Goal: Information Seeking & Learning: Check status

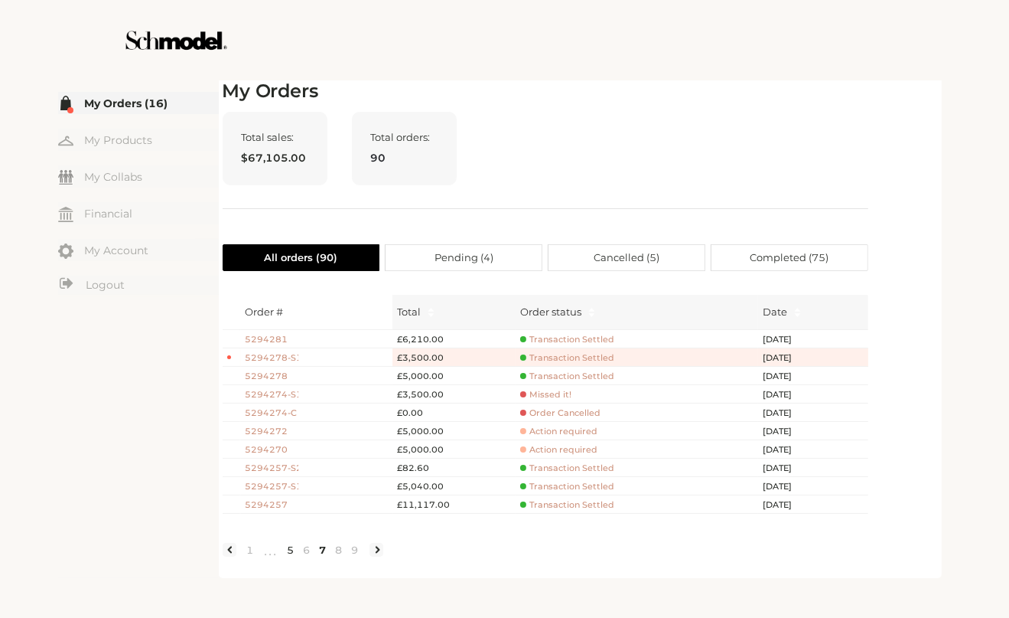
click at [287, 556] on link "5" at bounding box center [291, 550] width 16 height 14
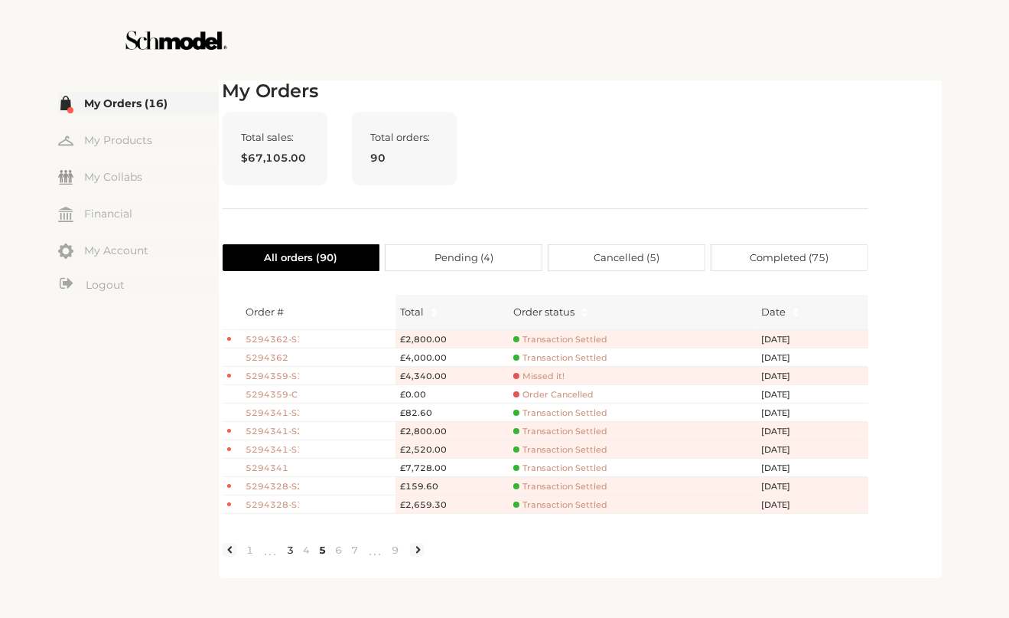
click at [289, 556] on link "3" at bounding box center [291, 550] width 16 height 14
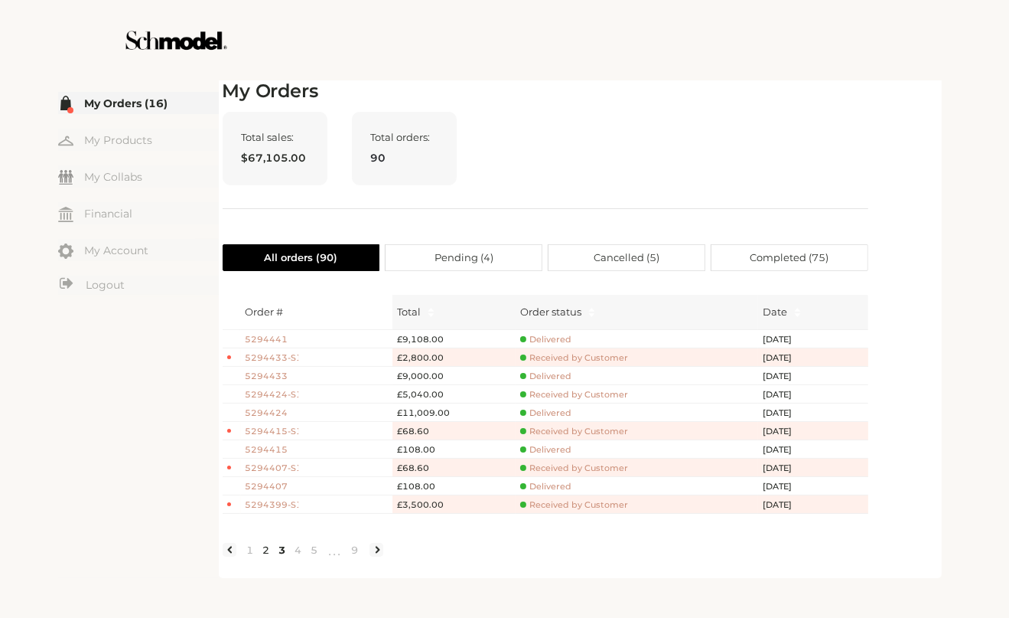
click at [265, 556] on link "2" at bounding box center [267, 550] width 16 height 14
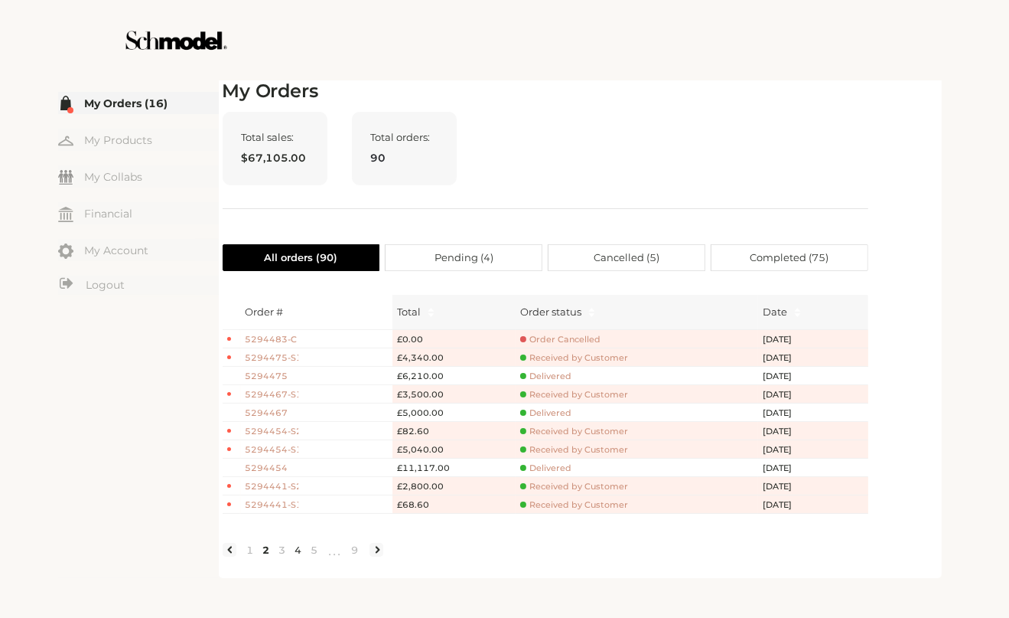
click at [298, 556] on link "4" at bounding box center [299, 550] width 16 height 14
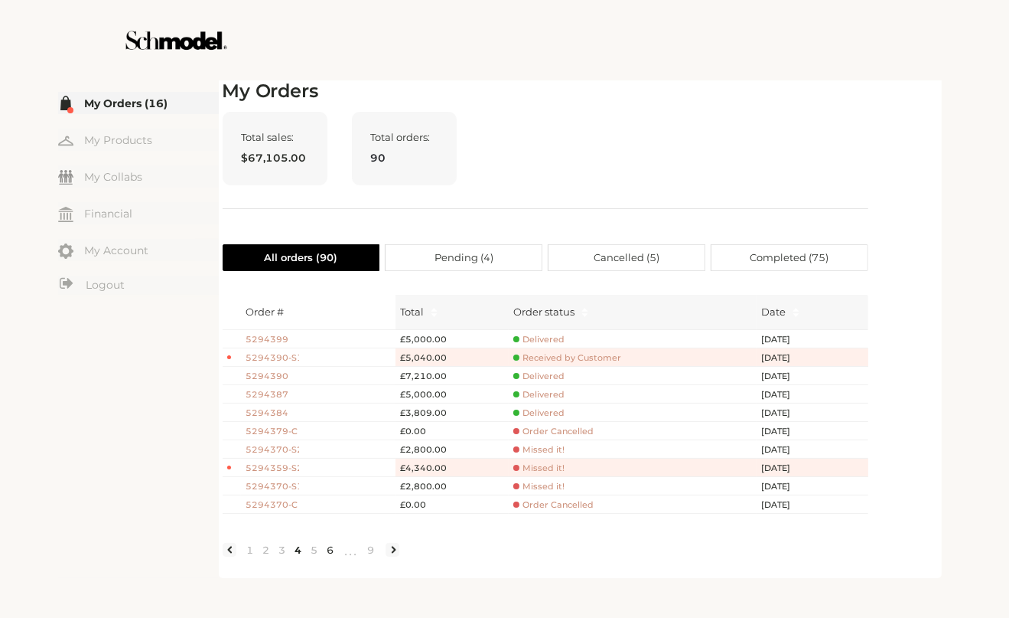
click at [328, 556] on link "6" at bounding box center [331, 550] width 16 height 14
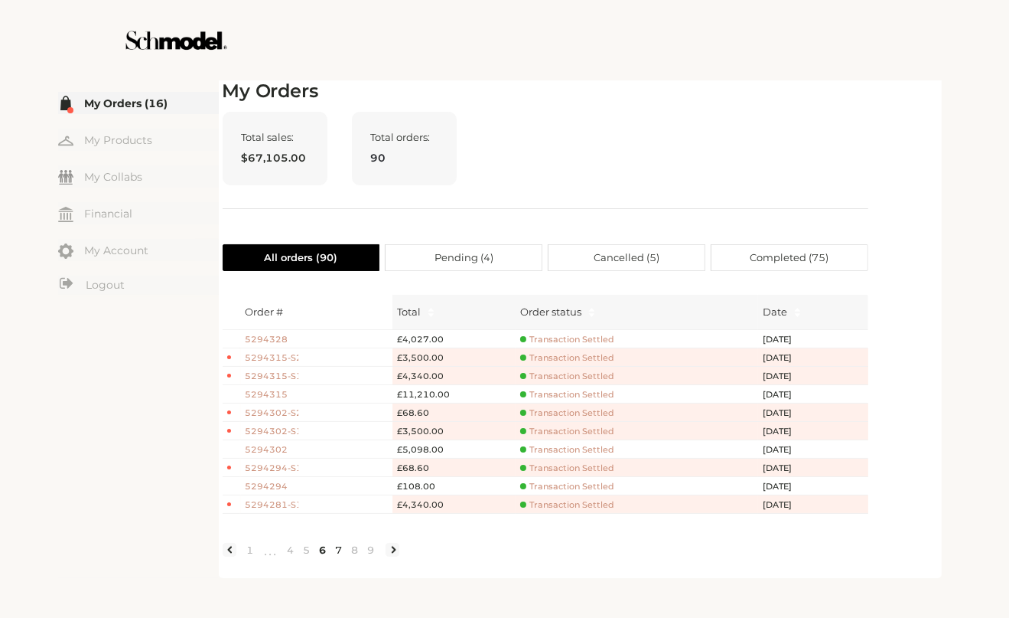
click at [343, 556] on link "7" at bounding box center [339, 550] width 16 height 14
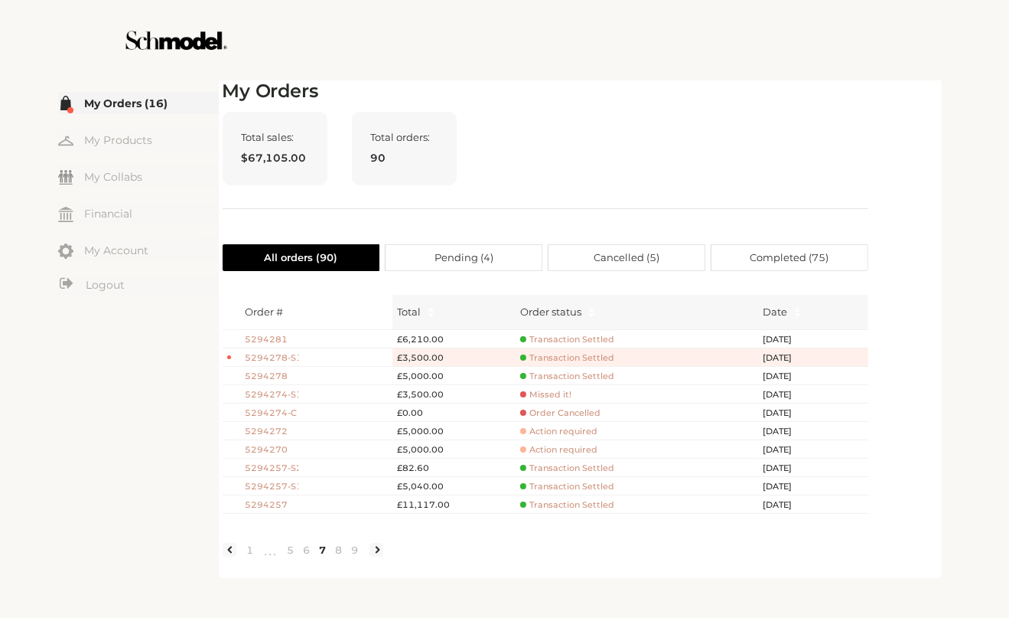
click at [279, 378] on span "5294278" at bounding box center [273, 376] width 54 height 13
click at [292, 357] on span "5294278-S1" at bounding box center [273, 357] width 54 height 13
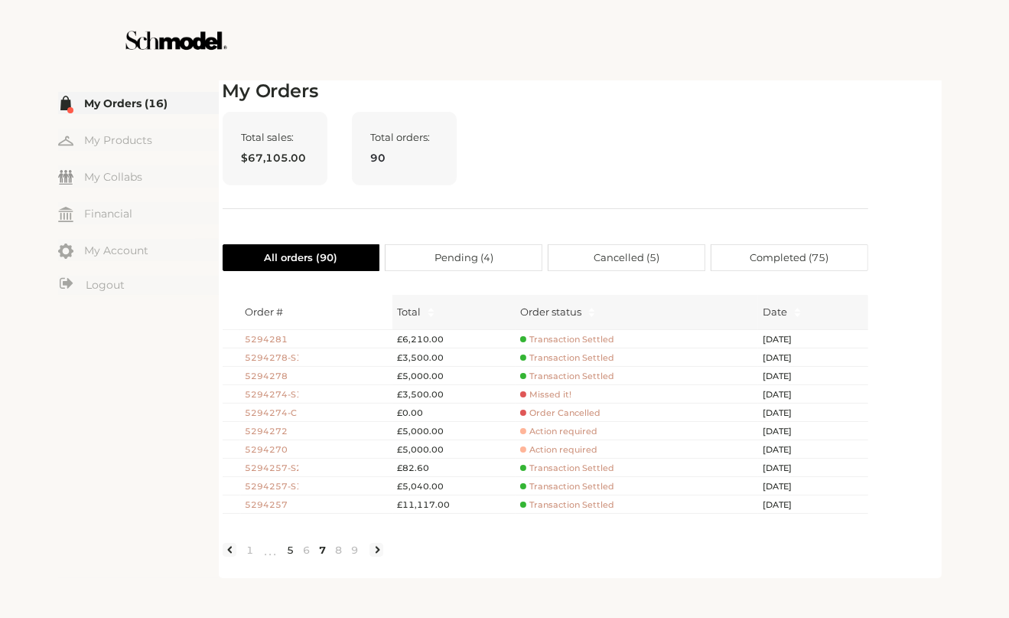
click at [295, 556] on link "5" at bounding box center [291, 550] width 16 height 14
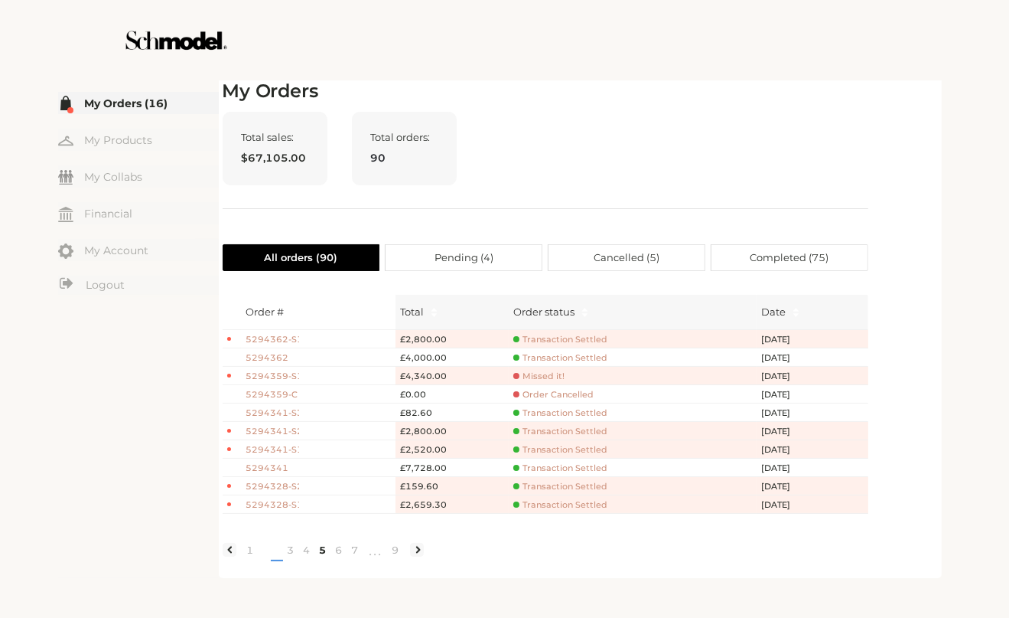
click at [283, 556] on link "3" at bounding box center [291, 550] width 16 height 14
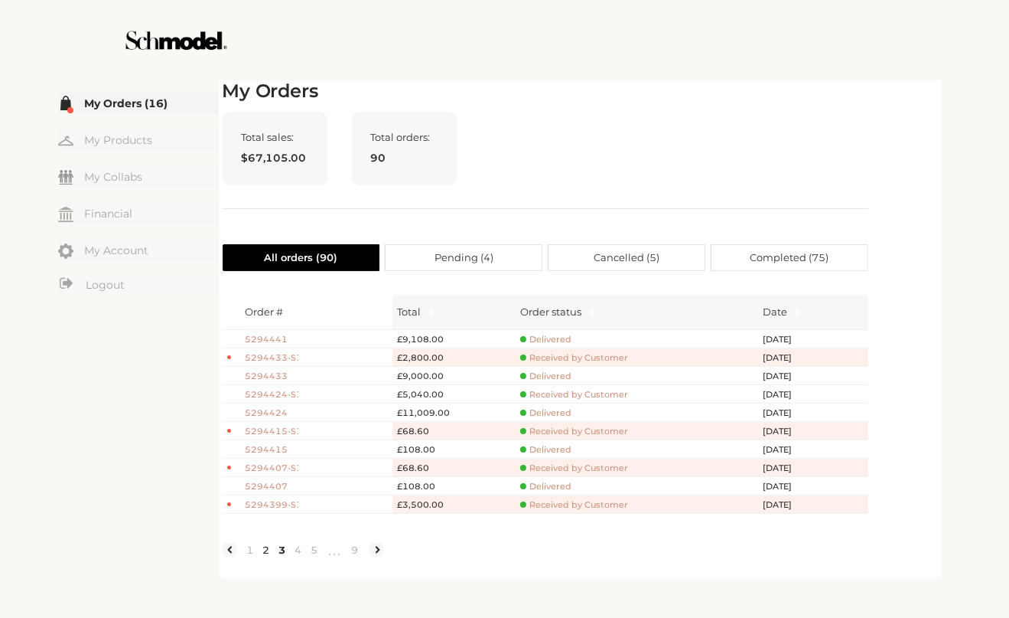
click at [262, 556] on link "2" at bounding box center [267, 550] width 16 height 14
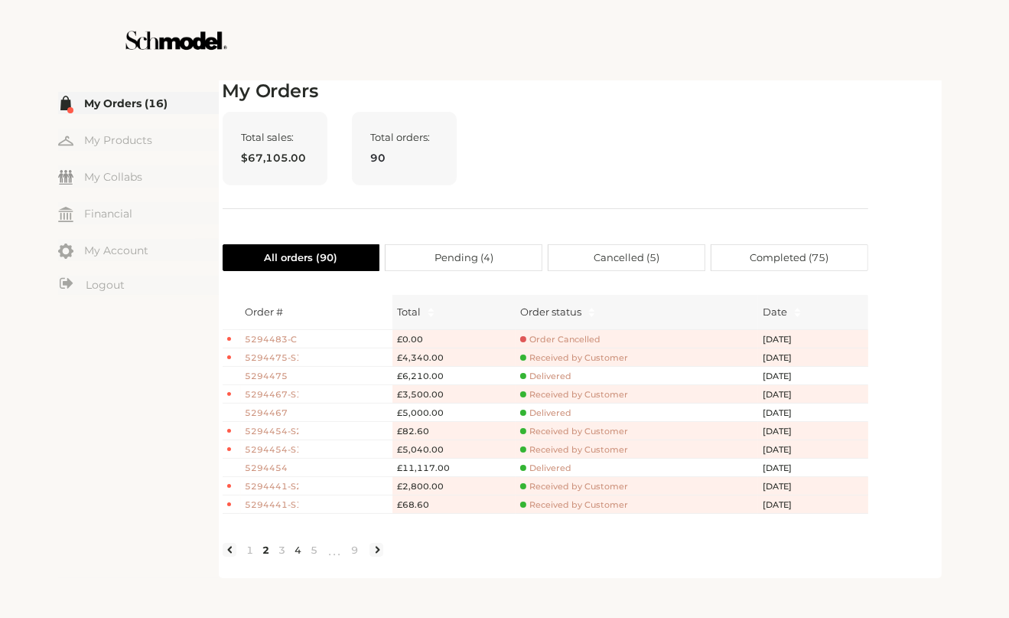
click at [298, 556] on link "4" at bounding box center [299, 550] width 16 height 14
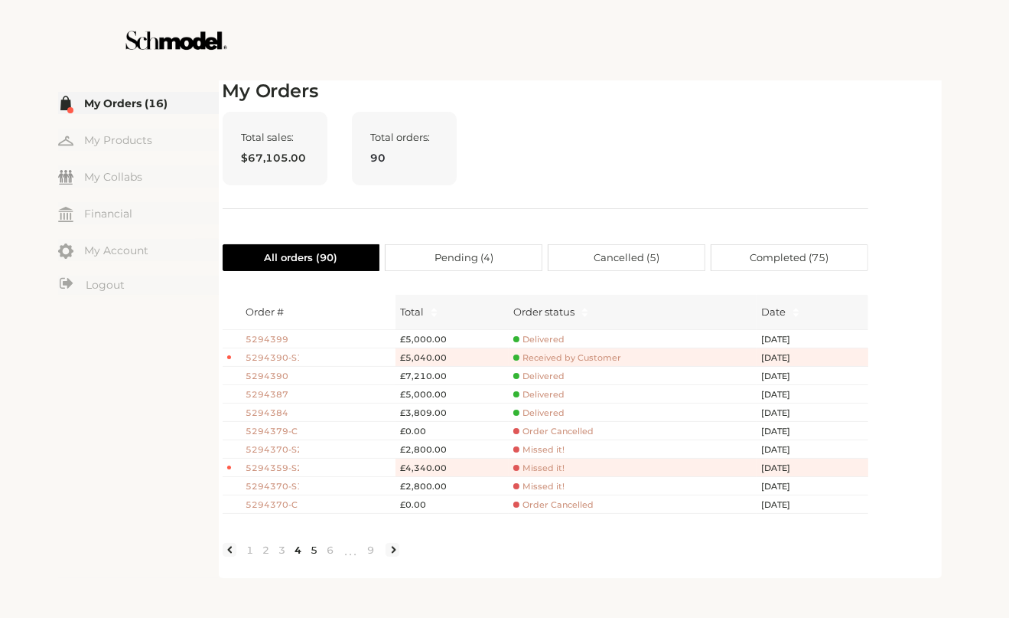
click at [315, 556] on link "5" at bounding box center [315, 550] width 16 height 14
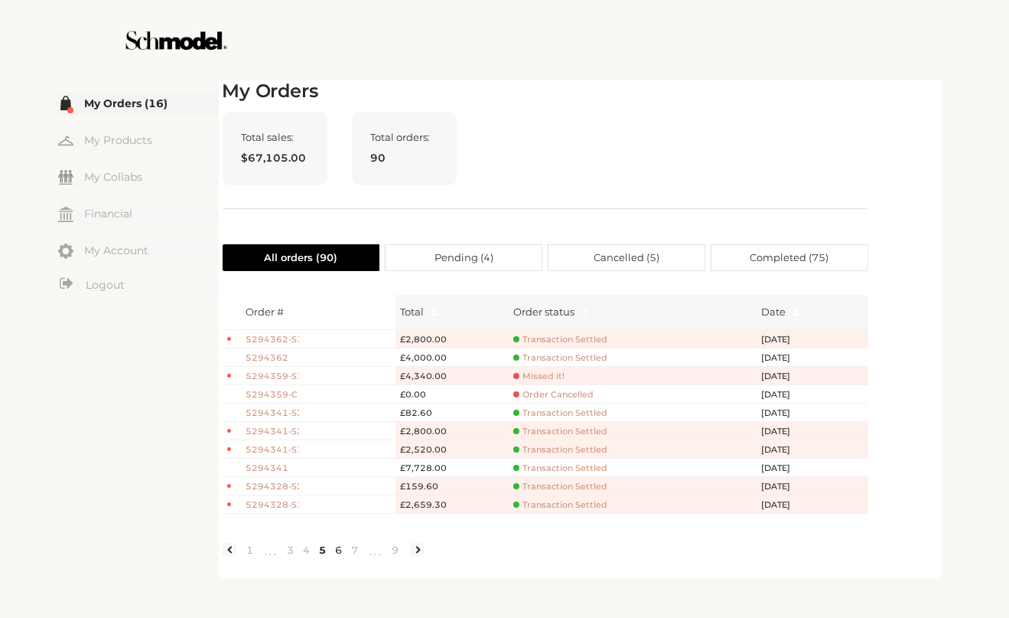
click at [337, 556] on link "6" at bounding box center [339, 550] width 16 height 14
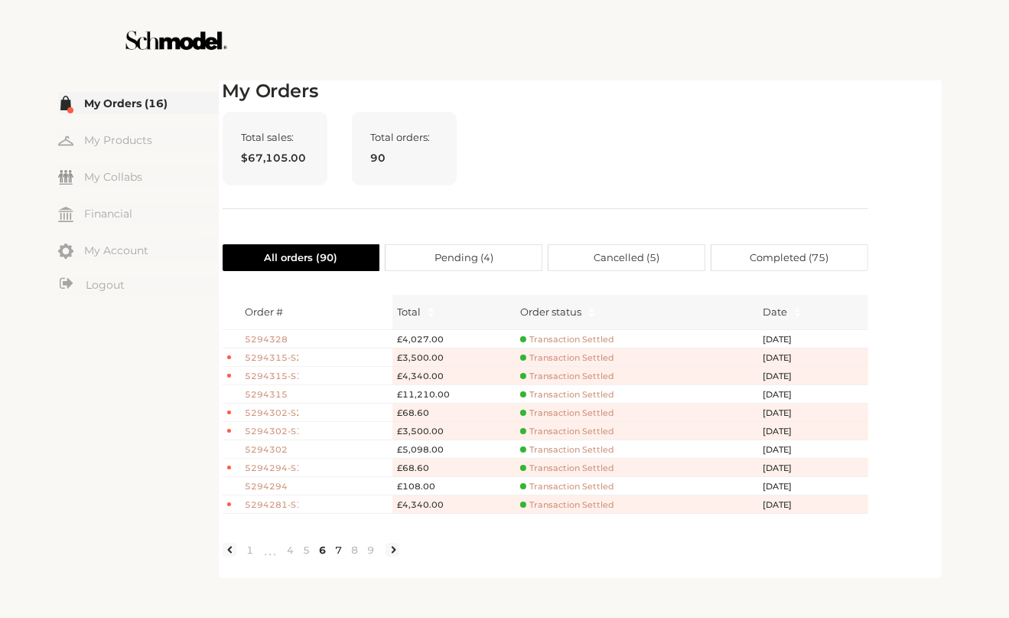
click at [345, 556] on link "7" at bounding box center [339, 550] width 16 height 14
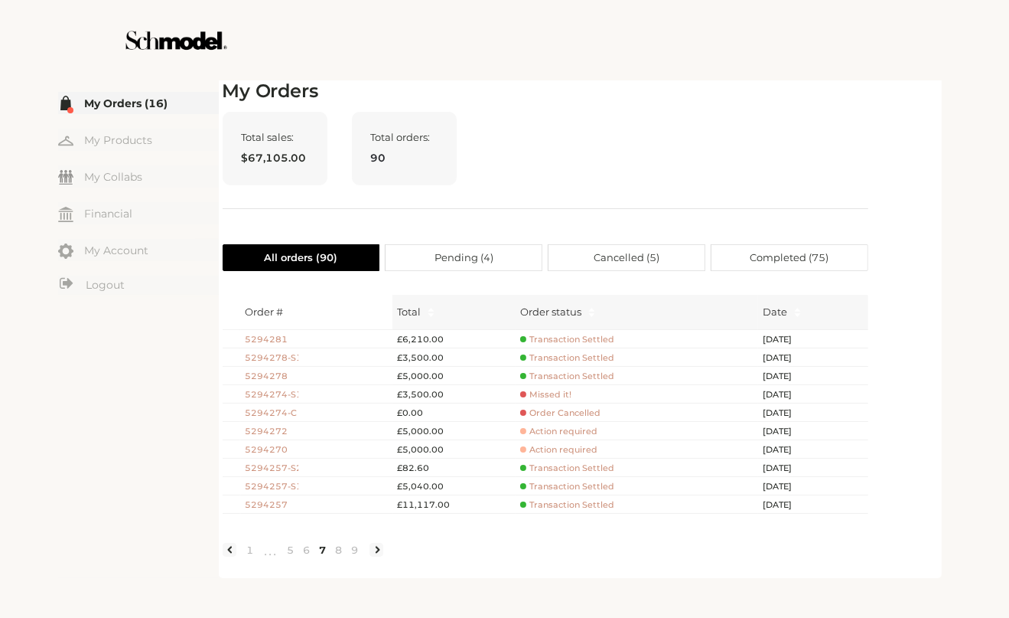
click at [270, 335] on span "5294281" at bounding box center [273, 339] width 54 height 13
click at [276, 339] on span "5294281" at bounding box center [273, 339] width 54 height 13
click at [312, 556] on link "6" at bounding box center [307, 550] width 16 height 14
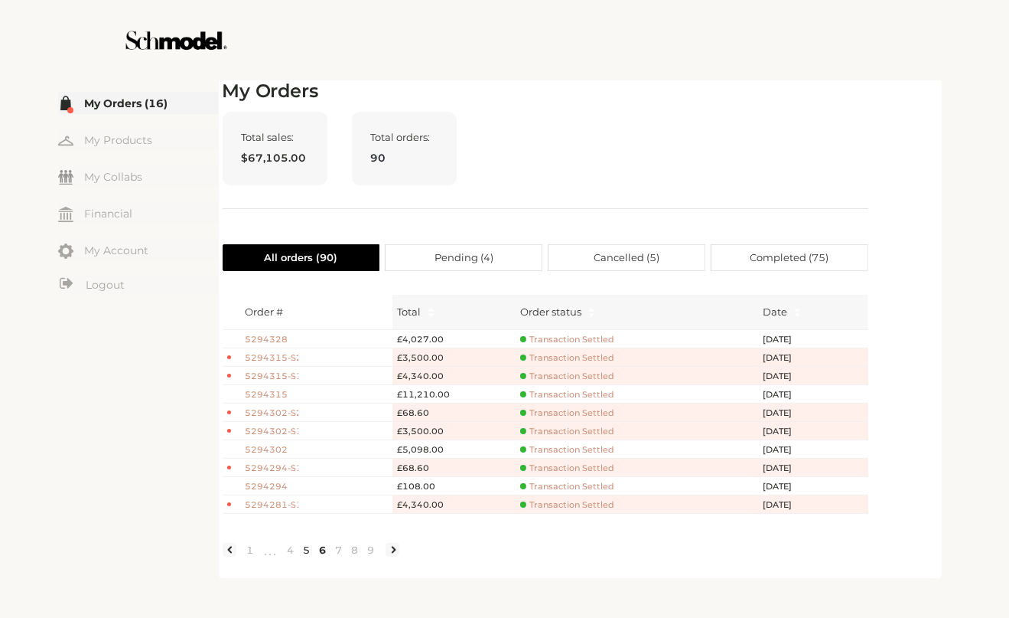
click at [308, 556] on link "5" at bounding box center [307, 550] width 16 height 14
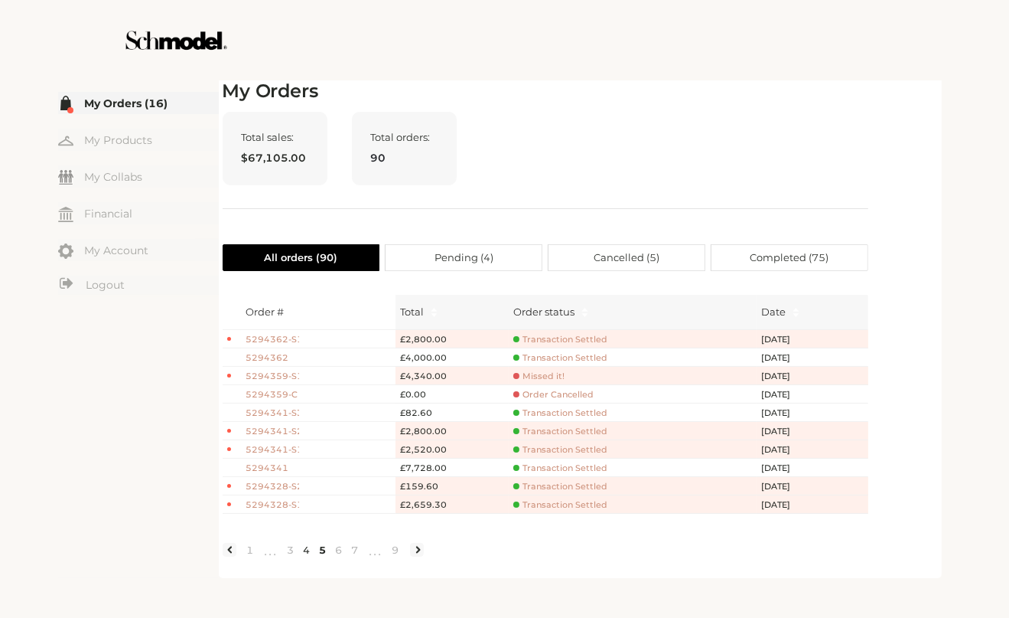
click at [310, 555] on link "4" at bounding box center [307, 550] width 16 height 14
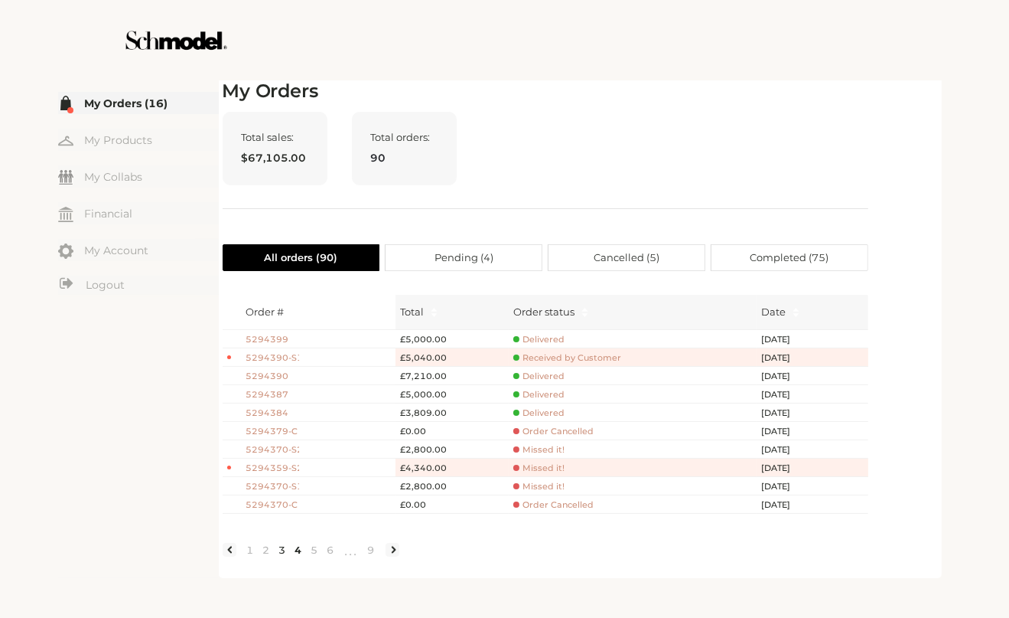
click at [280, 556] on link "3" at bounding box center [283, 550] width 16 height 14
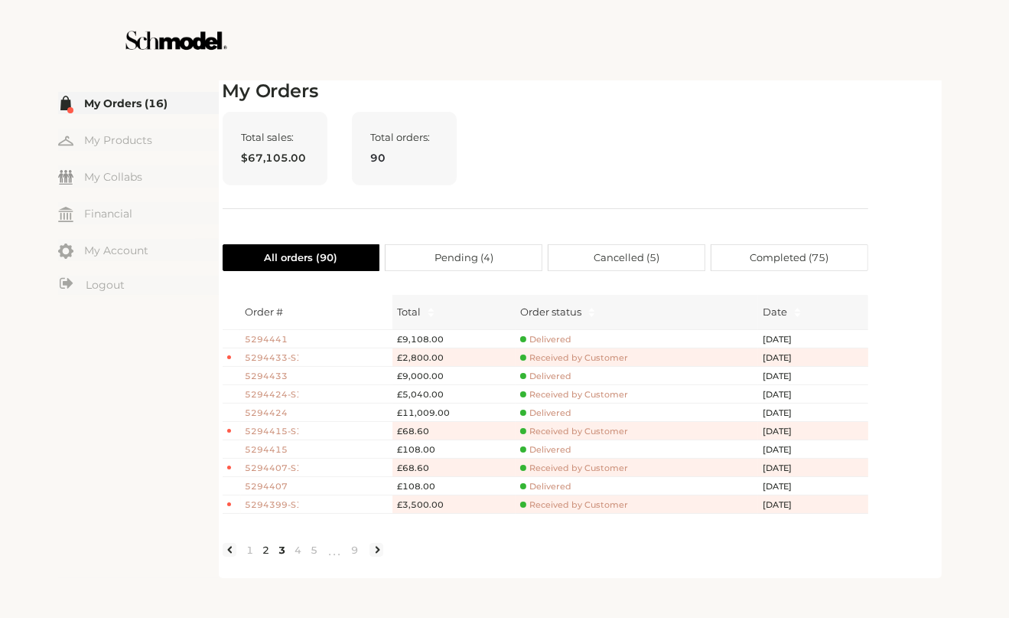
click at [266, 556] on link "2" at bounding box center [267, 550] width 16 height 14
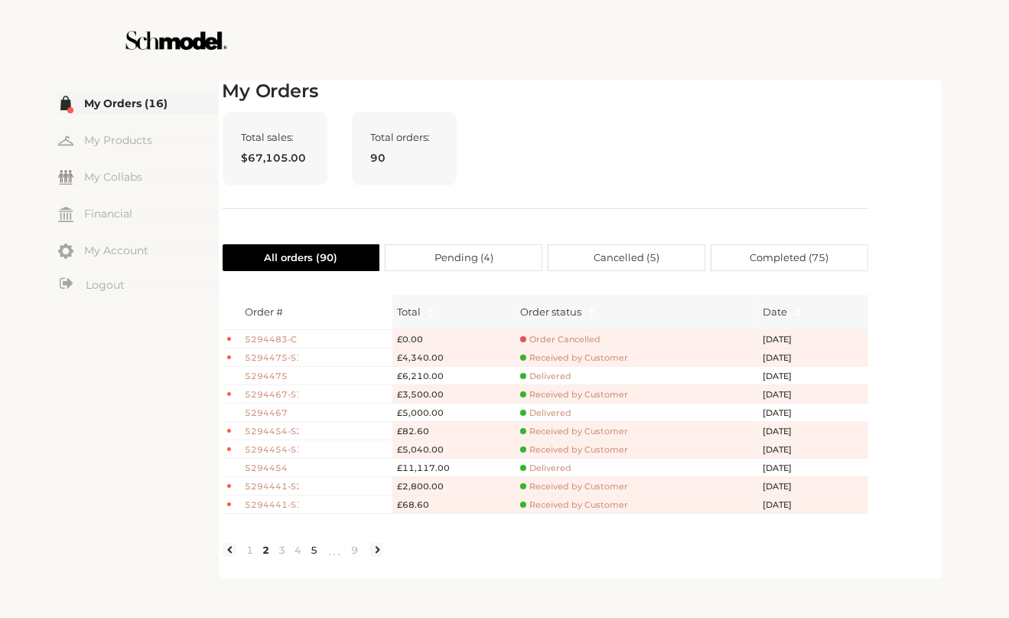
click at [311, 556] on link "5" at bounding box center [315, 550] width 16 height 14
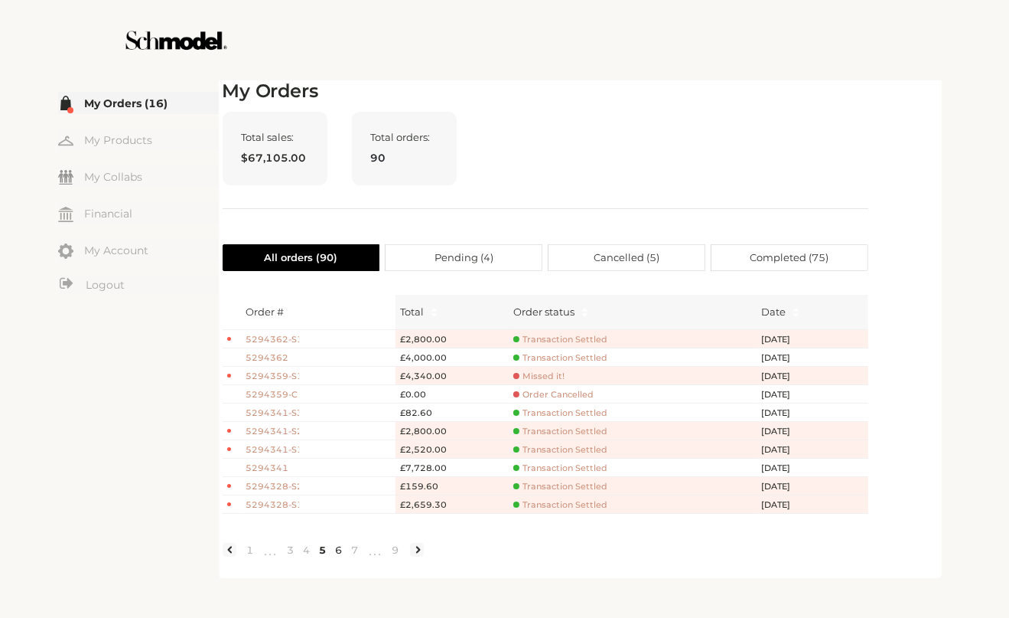
click at [342, 556] on link "6" at bounding box center [339, 550] width 16 height 14
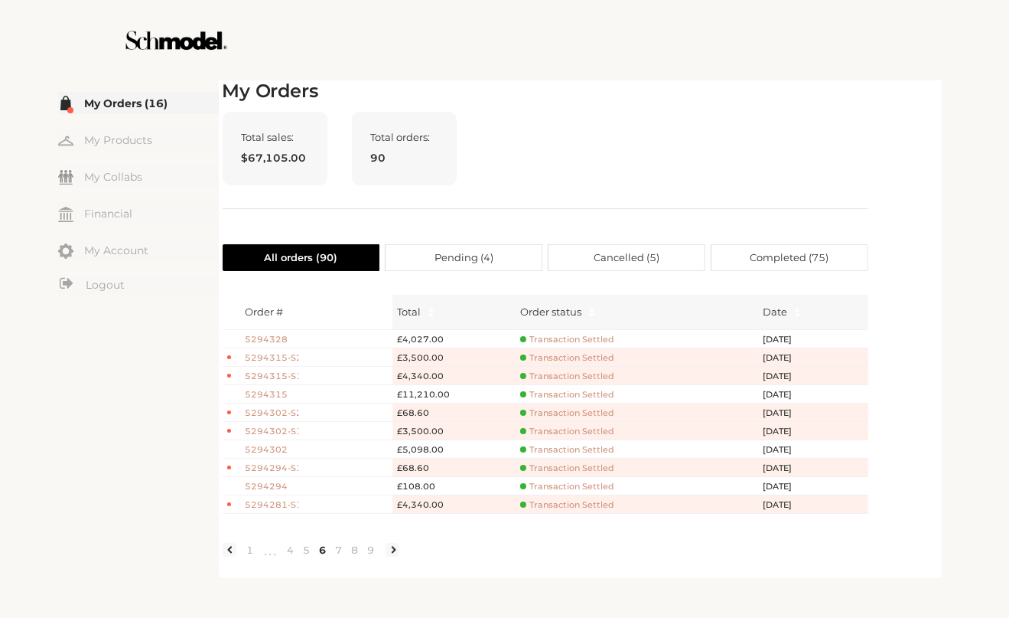
click at [236, 501] on div at bounding box center [233, 505] width 13 height 16
click at [263, 502] on span "5294281-S1" at bounding box center [273, 504] width 54 height 13
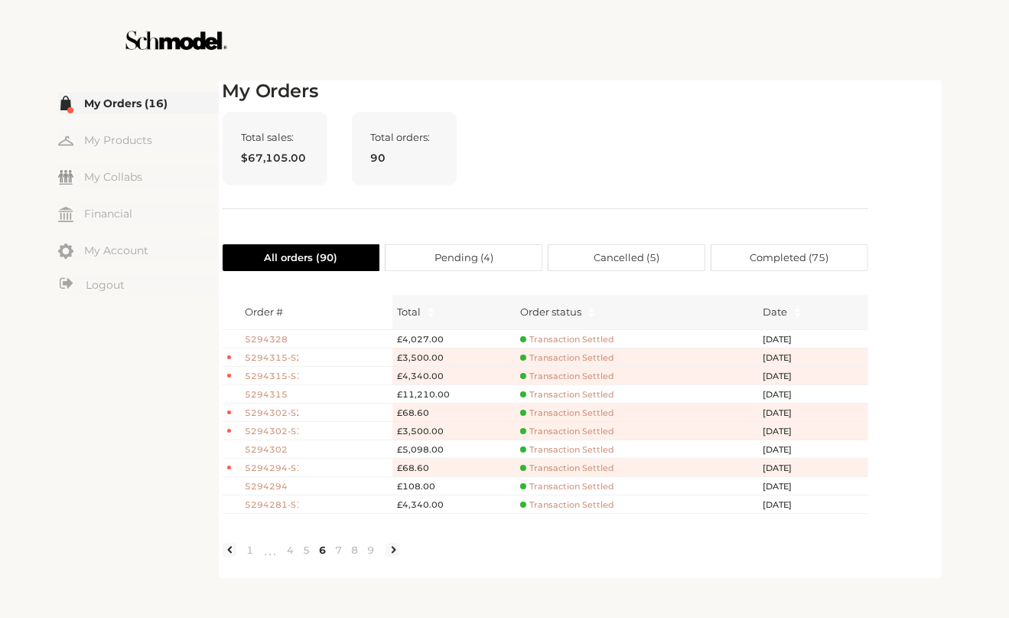
click at [288, 465] on span "5294294-S1" at bounding box center [273, 468] width 54 height 13
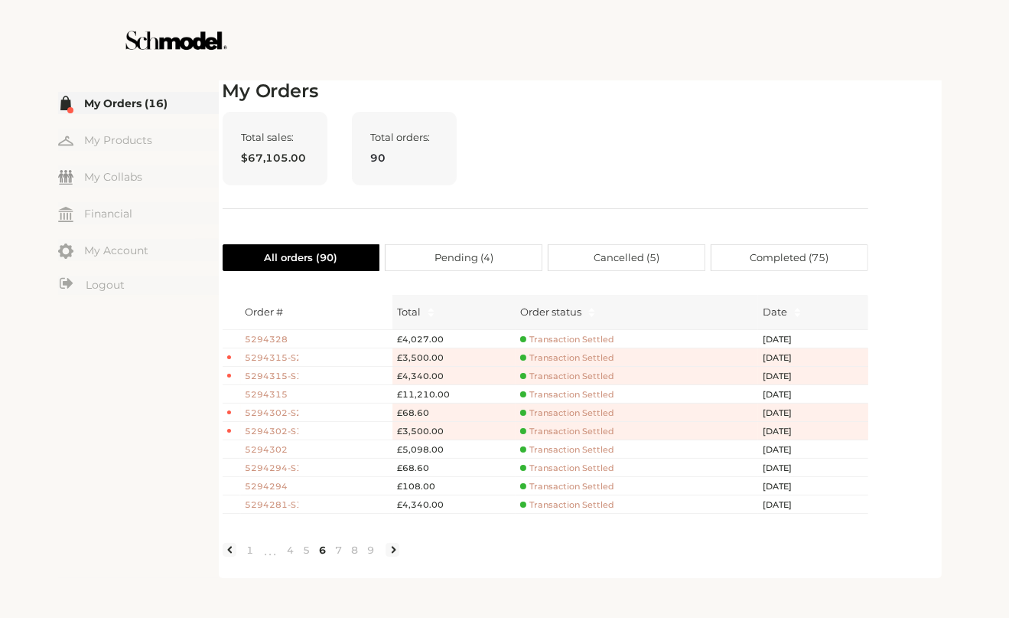
click at [282, 481] on span "5294294" at bounding box center [273, 486] width 54 height 13
click at [732, 149] on div "Total sales: $67,105.00 Total orders: 90" at bounding box center [546, 160] width 646 height 97
click at [276, 445] on span "5294302" at bounding box center [273, 449] width 54 height 13
click at [272, 447] on span "5294302" at bounding box center [273, 449] width 54 height 13
click at [631, 83] on h2 "My Orders" at bounding box center [546, 91] width 646 height 22
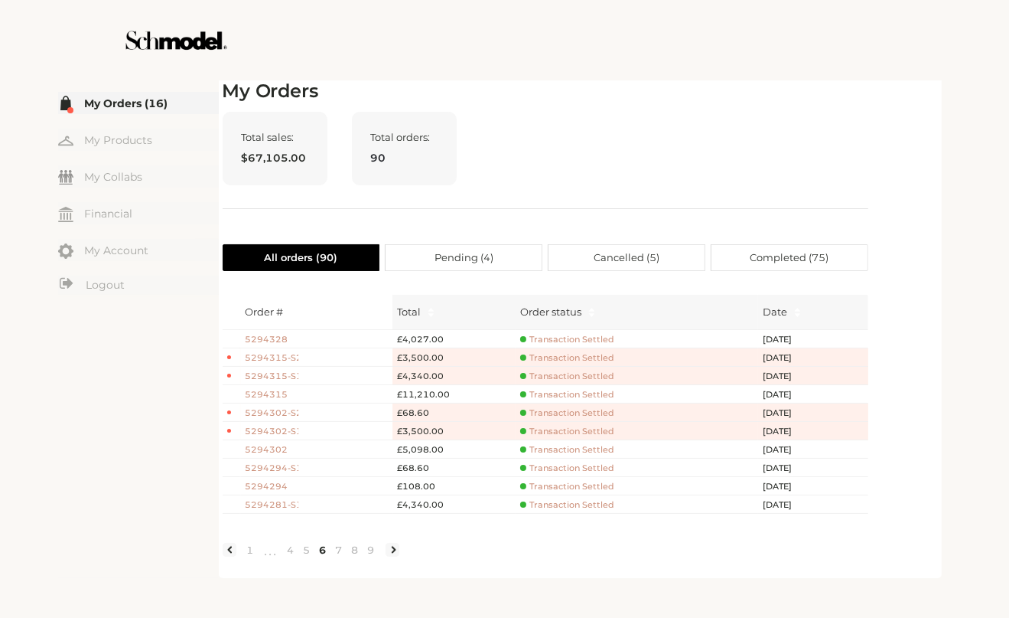
click at [619, 107] on div "My Orders Total sales: $67,105.00 Total orders: 90 All orders ( 90 ) Pending ( …" at bounding box center [546, 327] width 646 height 494
click at [613, 79] on div at bounding box center [504, 40] width 863 height 80
click at [718, 145] on div "Total sales: $67,105.00 Total orders: 90" at bounding box center [546, 160] width 646 height 97
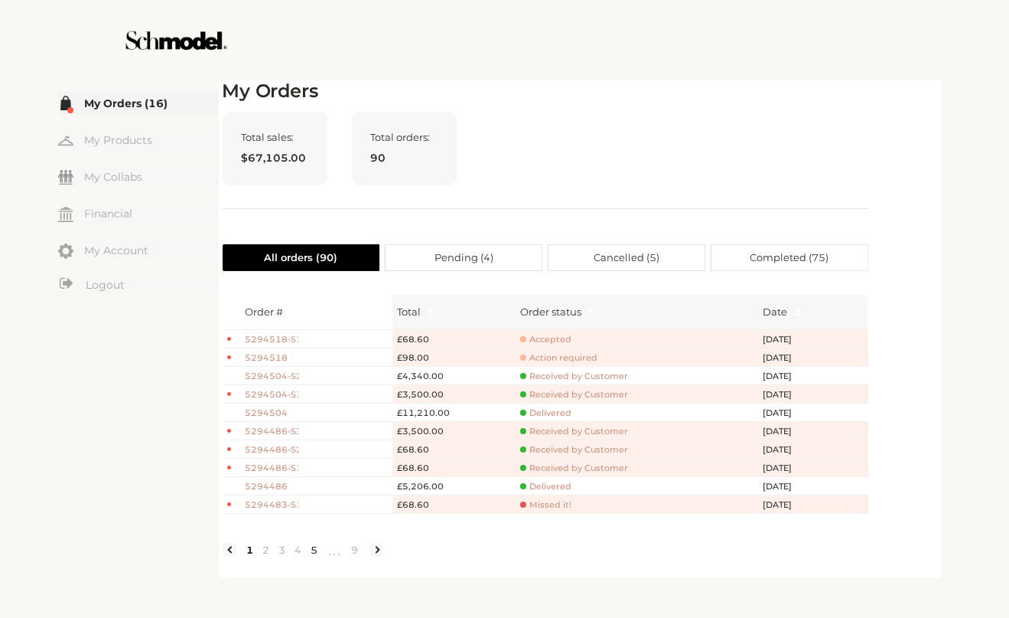
click at [319, 556] on link "5" at bounding box center [315, 550] width 16 height 14
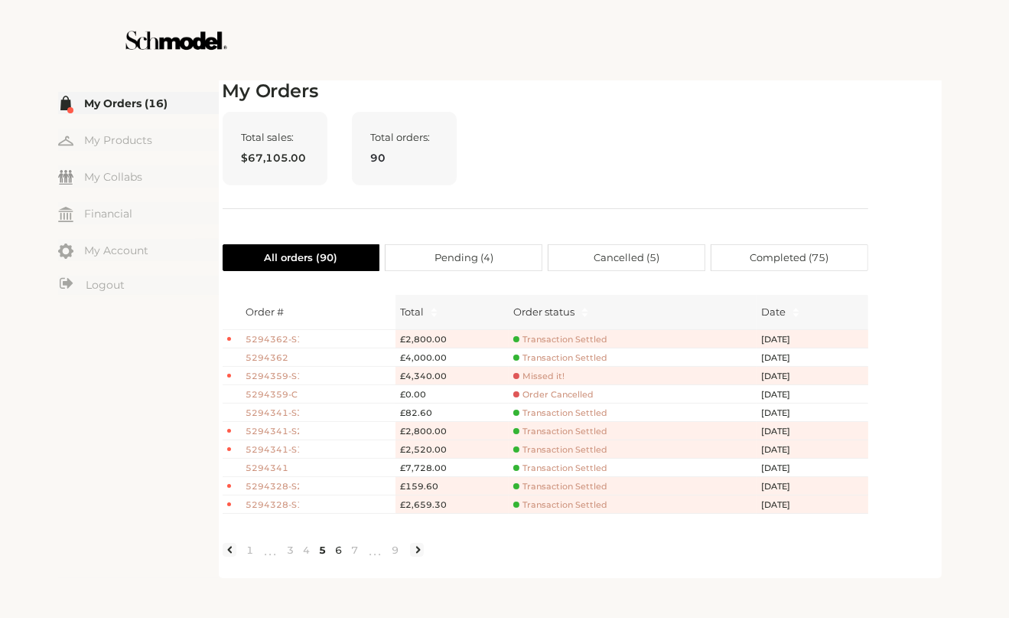
click at [338, 556] on link "6" at bounding box center [339, 550] width 16 height 14
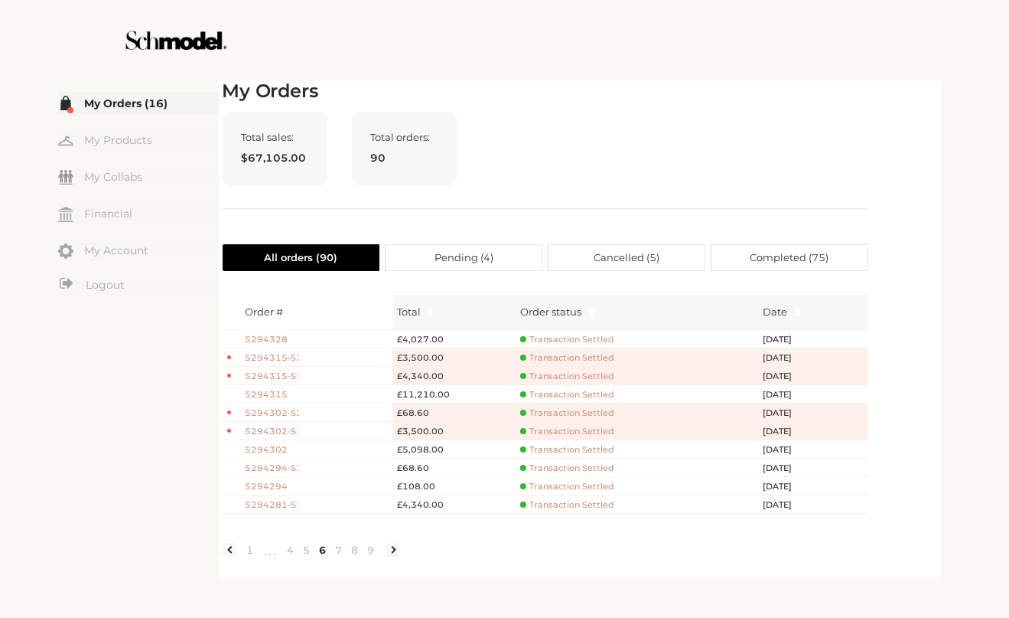
click at [282, 396] on span "5294315" at bounding box center [273, 394] width 54 height 13
